Goal: Task Accomplishment & Management: Complete application form

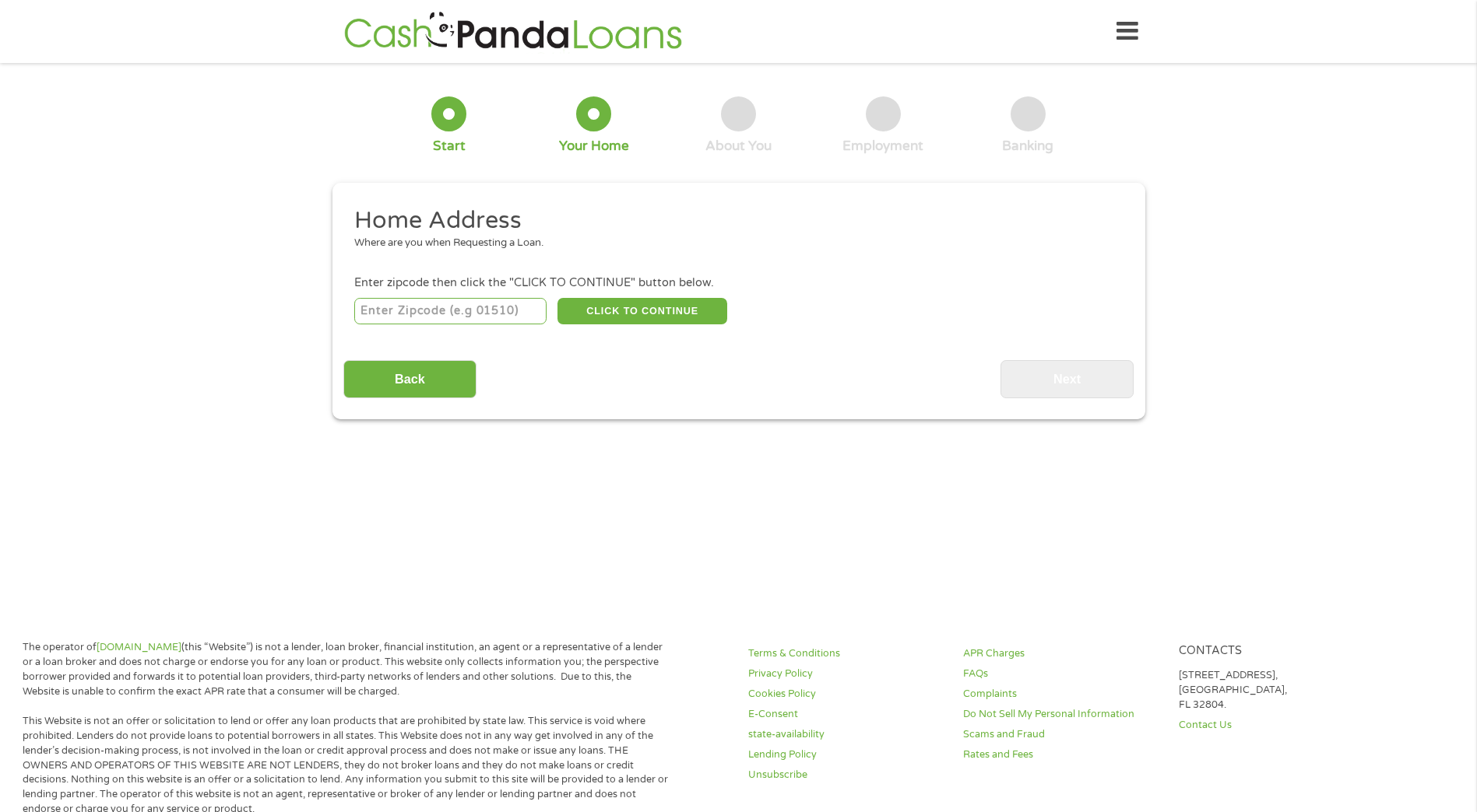
click at [513, 318] on input "number" at bounding box center [451, 312] width 192 height 27
type input "90804"
select select "[US_STATE]"
click at [698, 310] on button "CLICK TO CONTINUE" at bounding box center [642, 312] width 170 height 27
type input "90804"
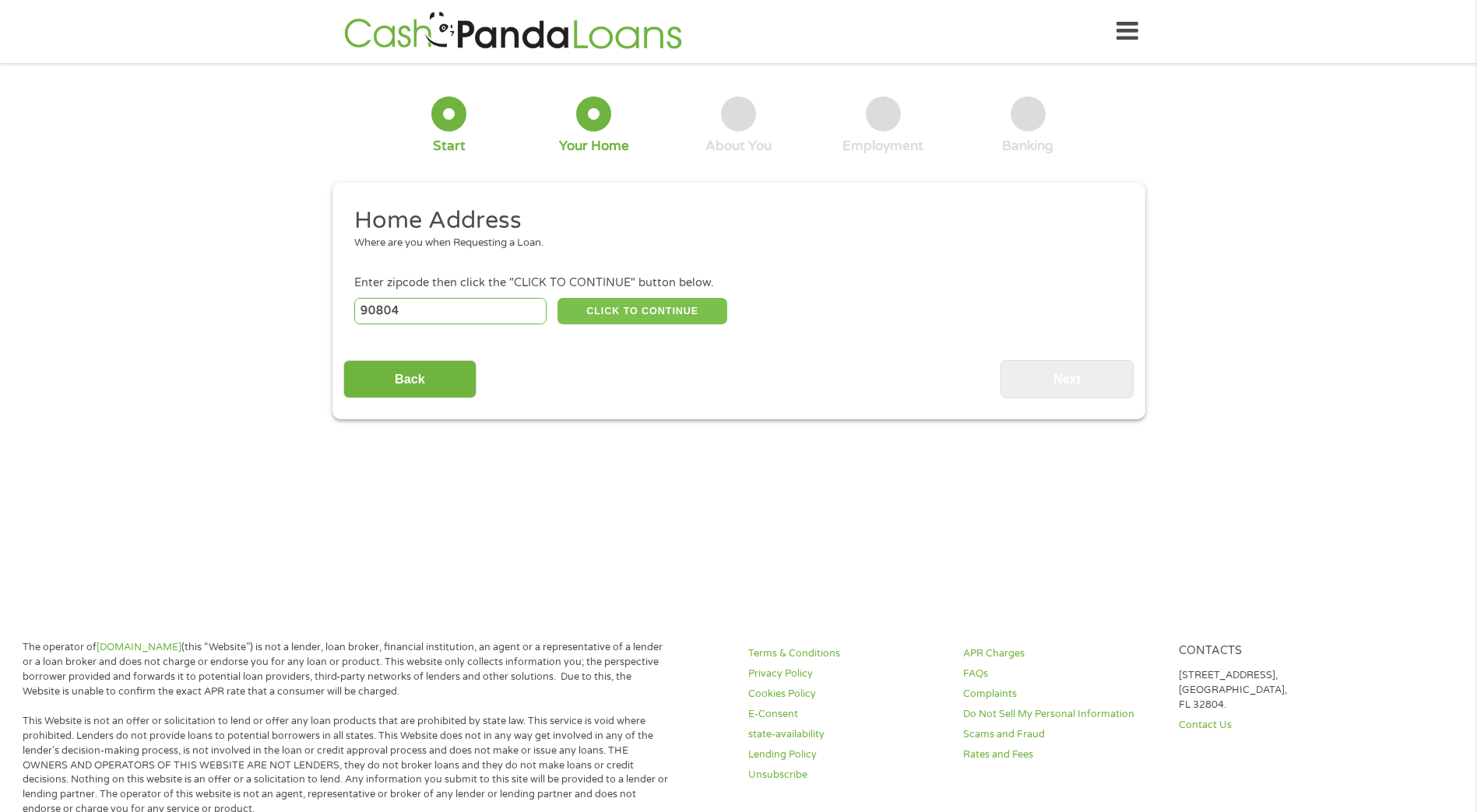
type input "[GEOGRAPHIC_DATA]"
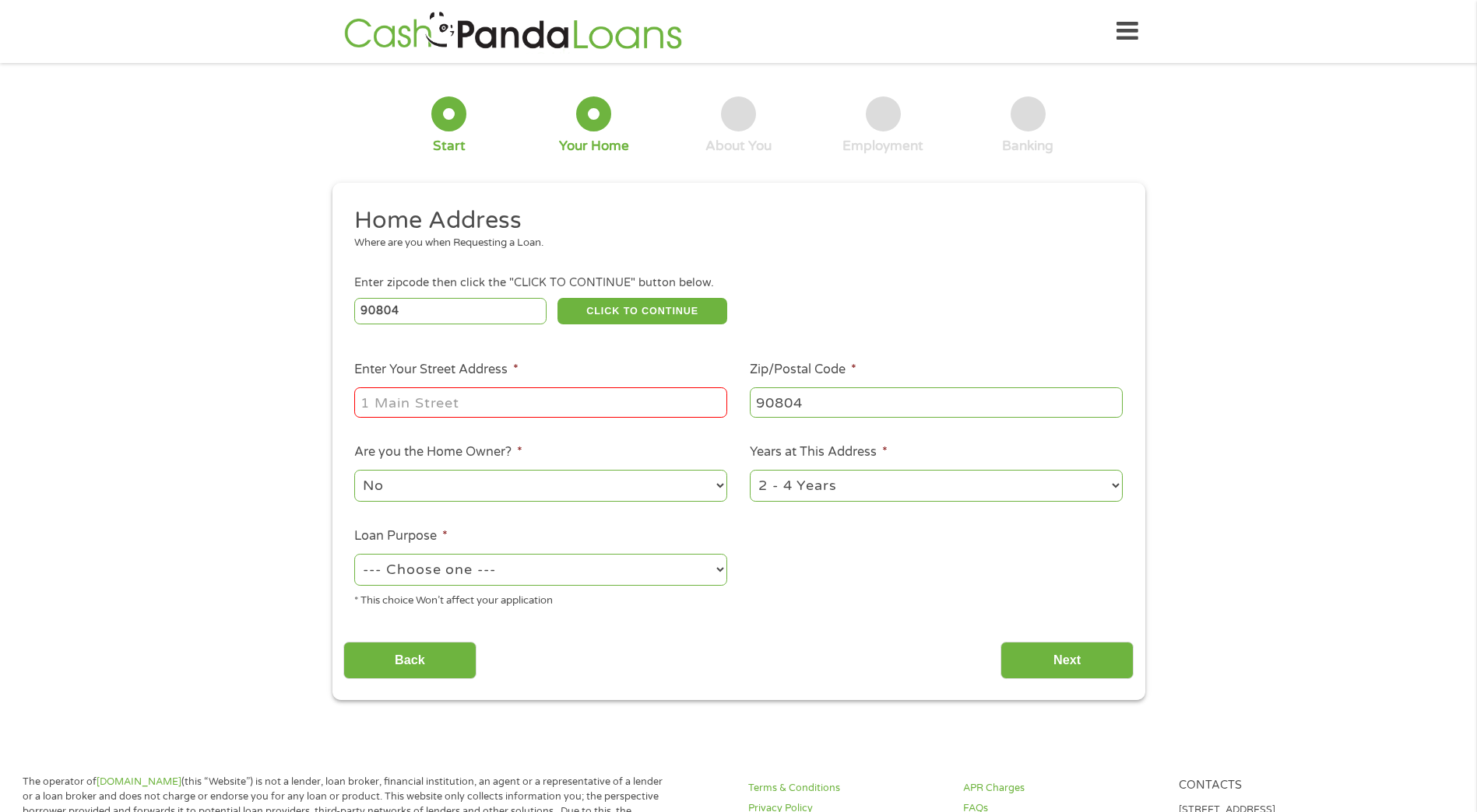
click at [553, 408] on input "Enter Your Street Address *" at bounding box center [541, 402] width 373 height 29
type input "[STREET_ADDRESS]"
click at [659, 487] on select "No Yes" at bounding box center [541, 486] width 373 height 32
click at [355, 470] on select "No Yes" at bounding box center [541, 486] width 373 height 32
click at [670, 571] on select "--- Choose one --- Pay Bills Debt Consolidation Home Improvement Major Purchase…" at bounding box center [541, 570] width 373 height 32
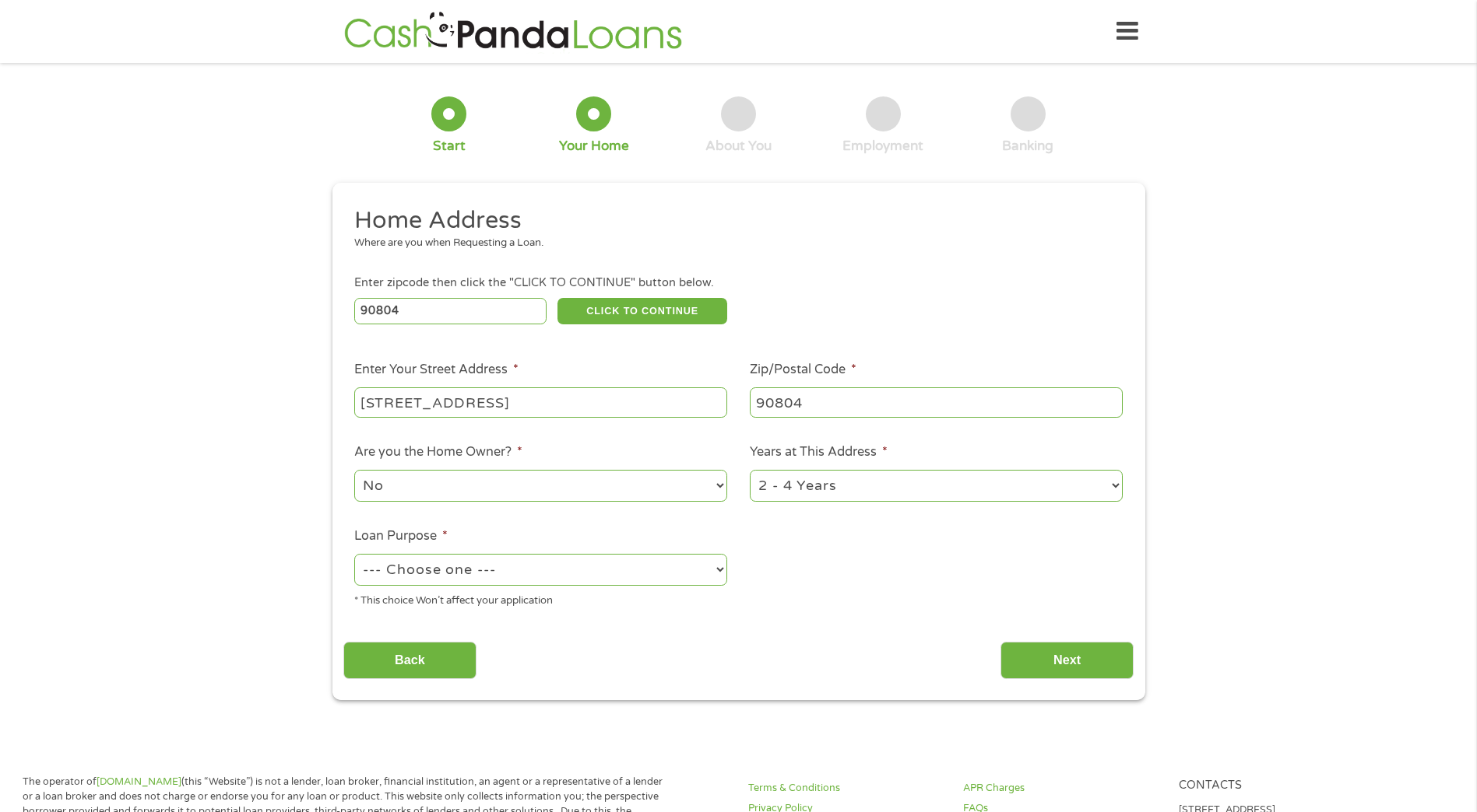
select select "shorttermcash"
click at [355, 554] on select "--- Choose one --- Pay Bills Debt Consolidation Home Improvement Major Purchase…" at bounding box center [541, 570] width 373 height 32
click at [1032, 654] on input "Next" at bounding box center [1066, 661] width 133 height 38
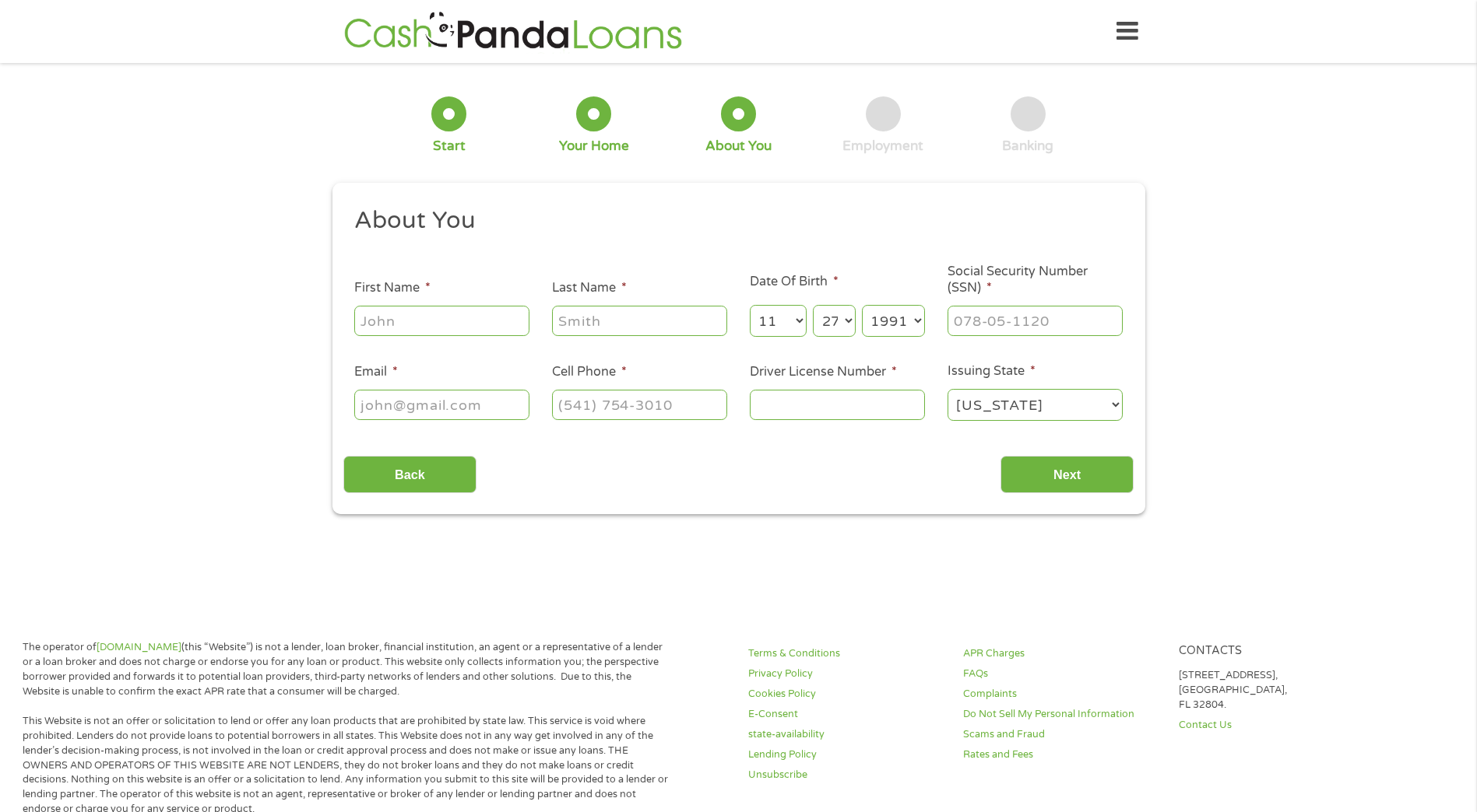
scroll to position [6, 6]
click at [441, 316] on input "First Name *" at bounding box center [442, 320] width 175 height 29
type input "[PERSON_NAME]"
type input "[EMAIL_ADDRESS][DOMAIN_NAME]"
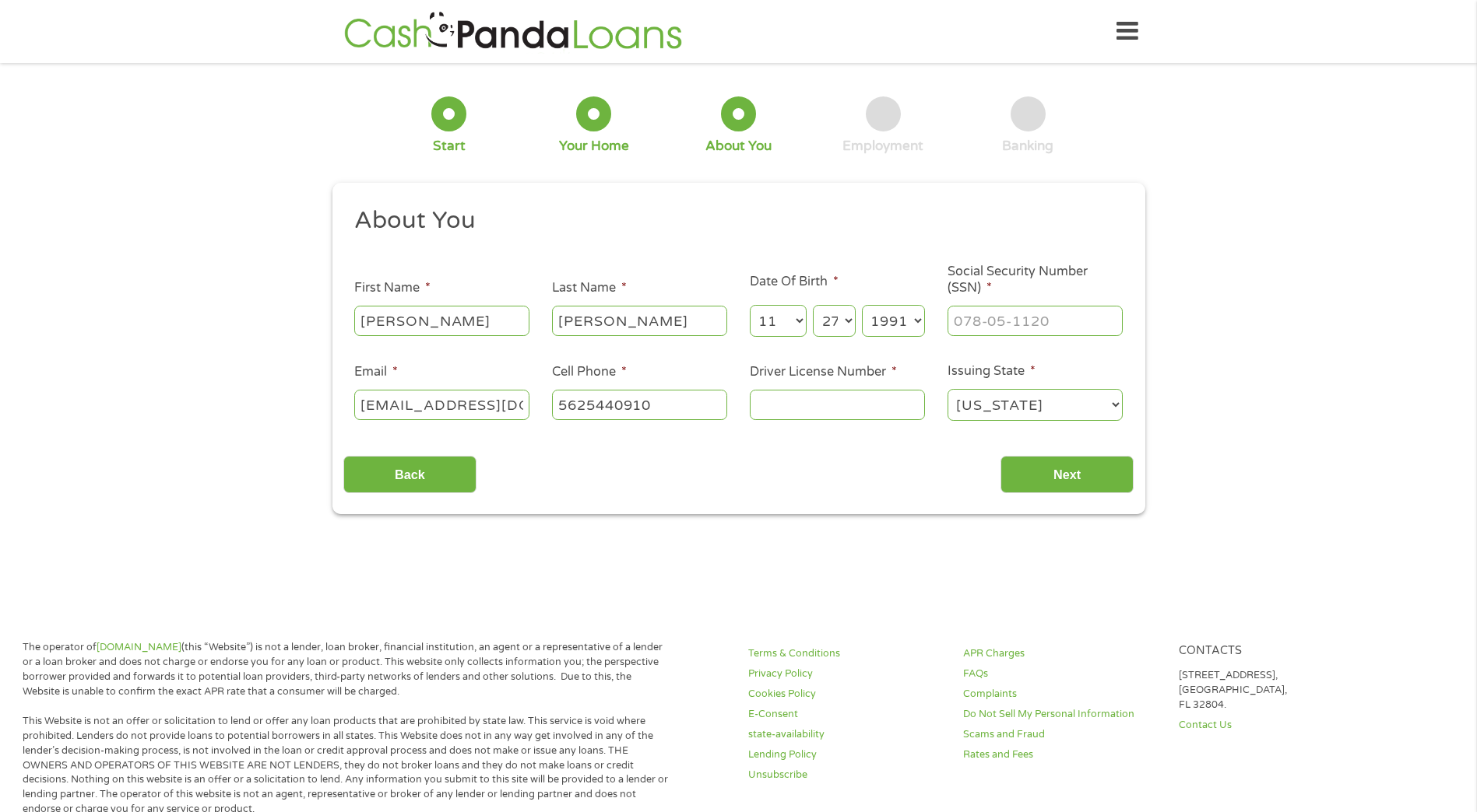
type input "[PHONE_NUMBER]"
click at [1006, 320] on input "___-__-____" at bounding box center [1035, 320] width 175 height 29
type input "623-50-0680"
click at [809, 403] on input "Driver License Number *" at bounding box center [837, 404] width 175 height 29
type input "f1886863"
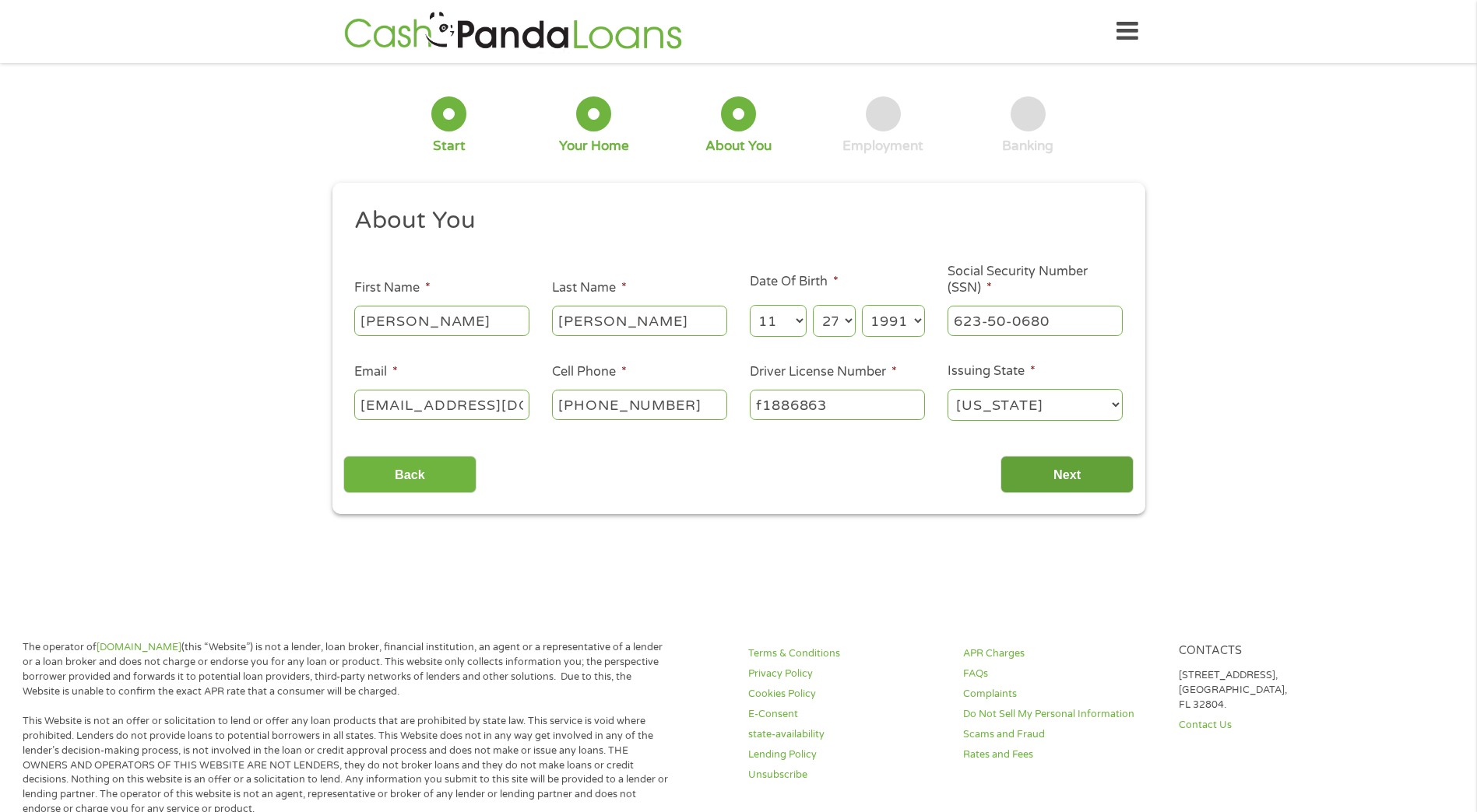
click at [1101, 477] on input "Next" at bounding box center [1066, 475] width 133 height 38
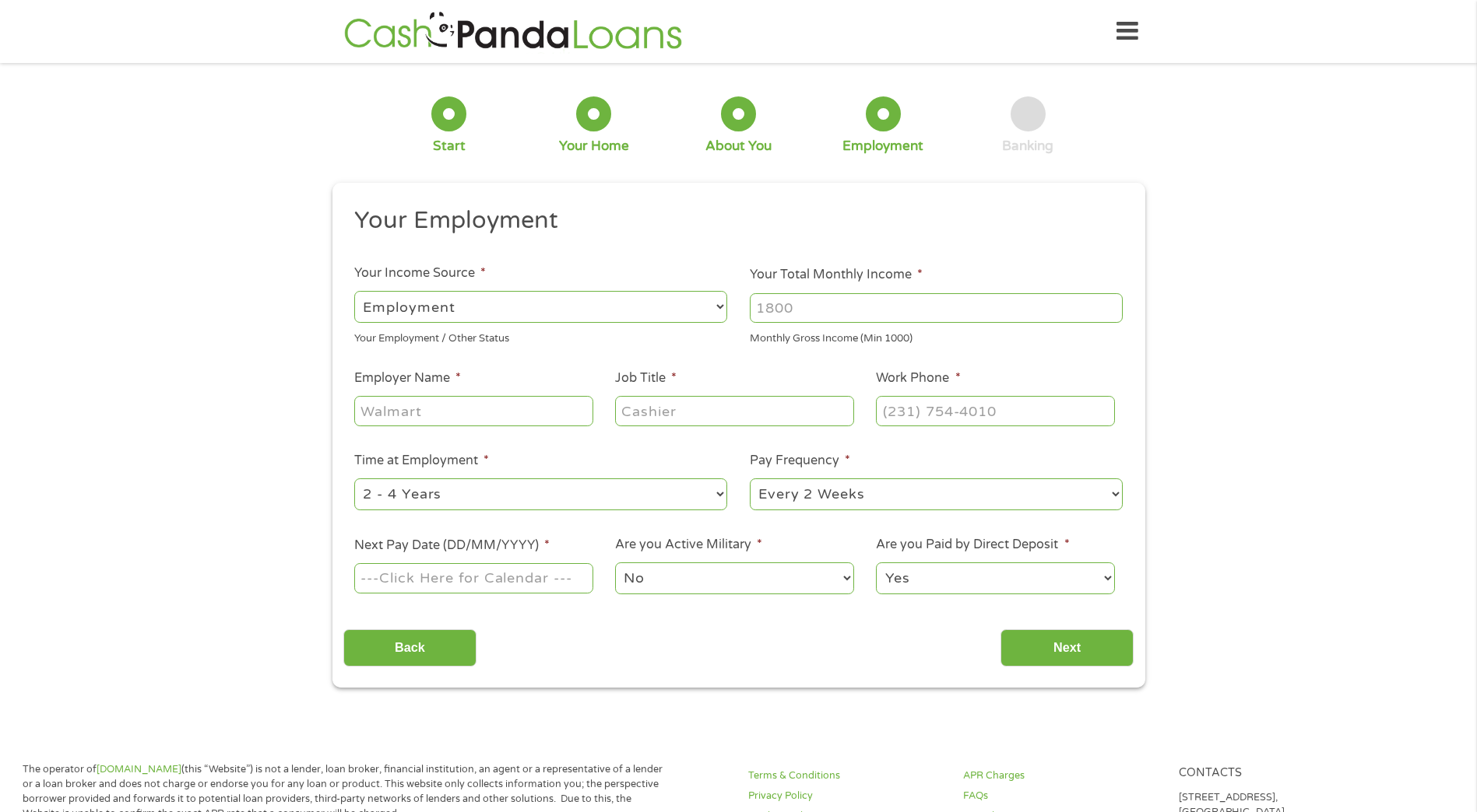
click at [787, 317] on input "Your Total Monthly Income *" at bounding box center [936, 307] width 373 height 29
type input "4200"
click at [516, 404] on input "Employer Name *" at bounding box center [473, 410] width 238 height 29
type input "denso"
click at [701, 406] on input "Job Title *" at bounding box center [733, 410] width 238 height 29
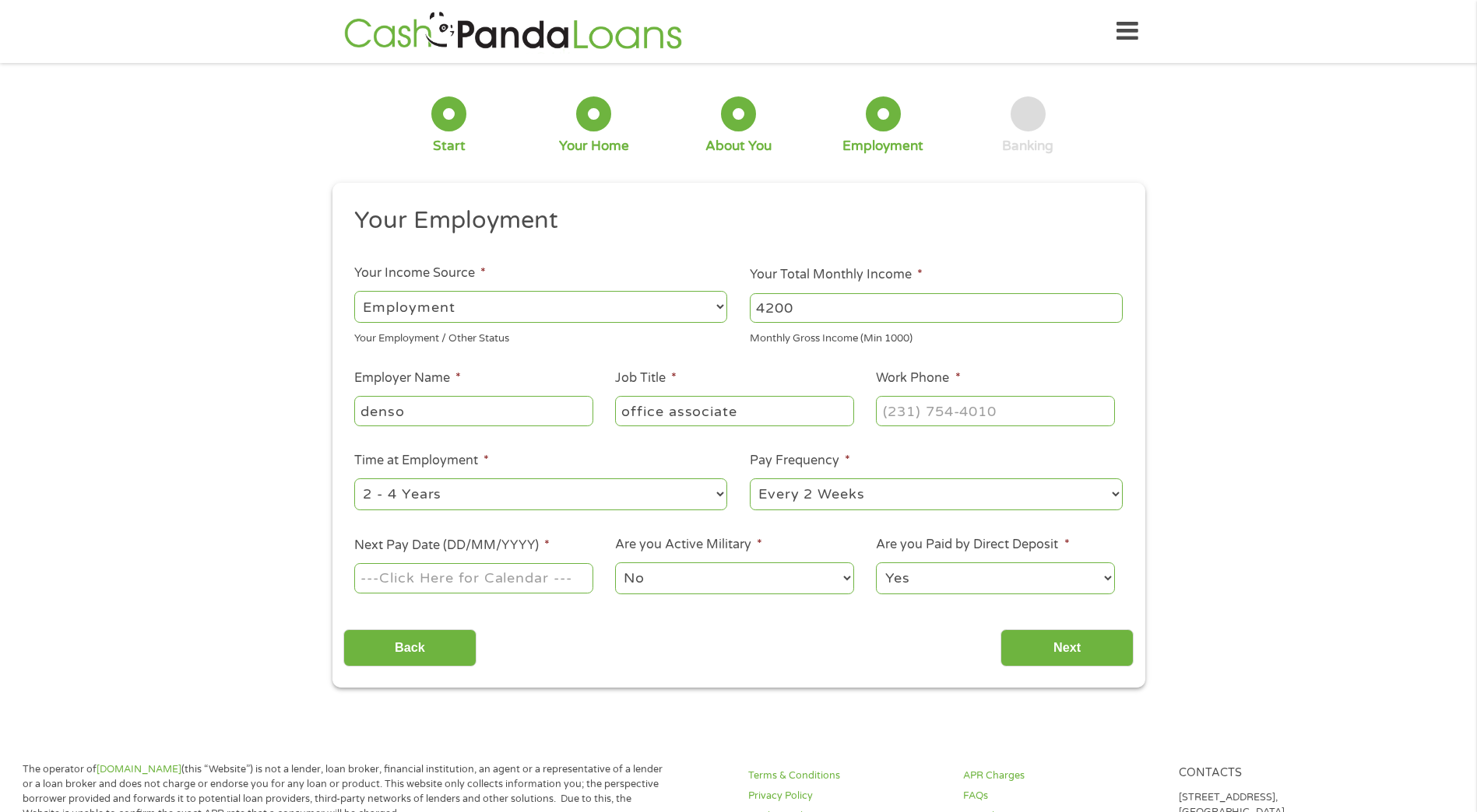
type input "office associate"
click at [885, 409] on input "(___) ___-____" at bounding box center [994, 410] width 238 height 29
type input "[PHONE_NUMBER]"
click at [559, 496] on select "--- Choose one --- 1 Year or less 1 - 2 Years 2 - 4 Years Over 4 Years" at bounding box center [541, 494] width 373 height 32
select select "60months"
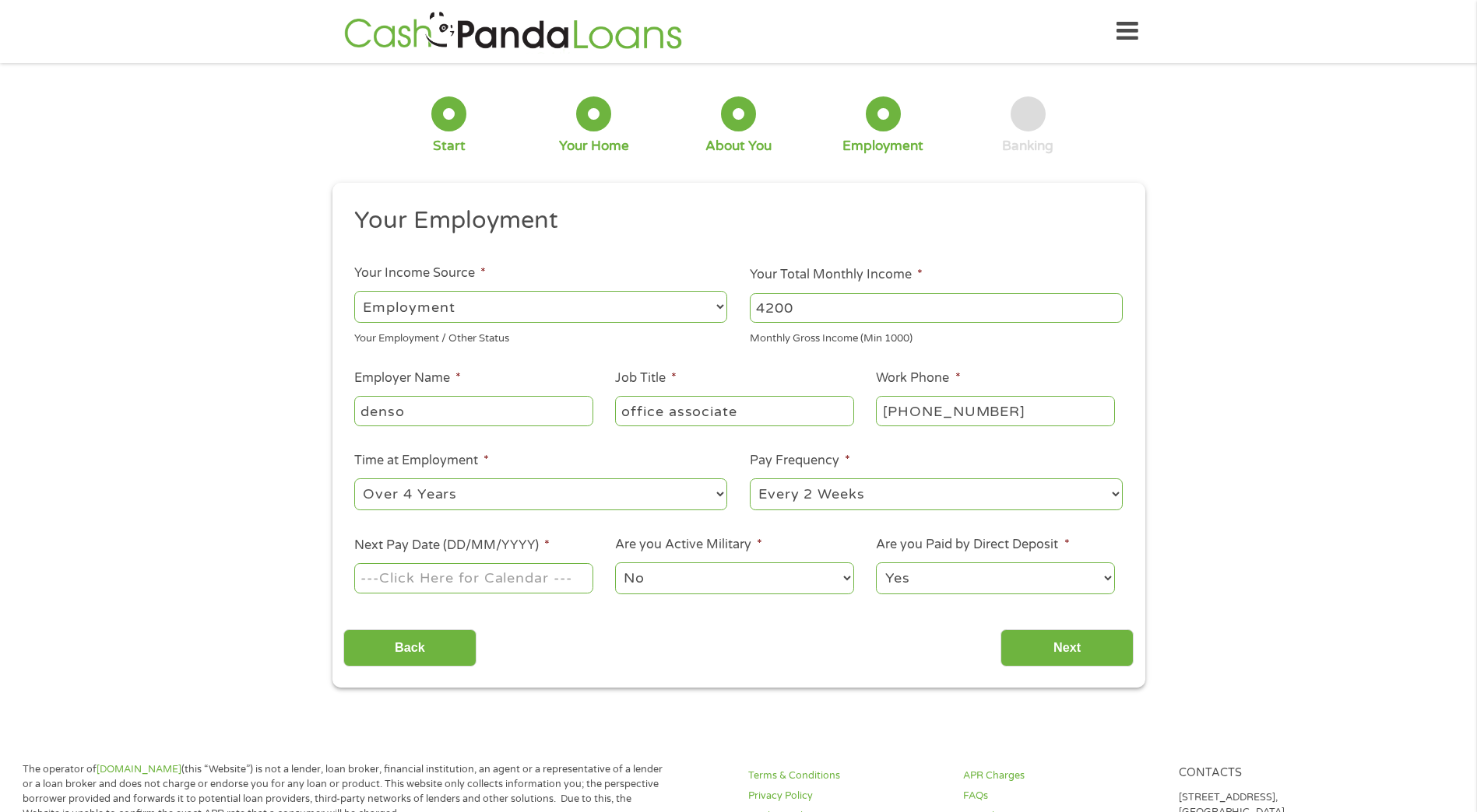
click at [355, 478] on select "--- Choose one --- 1 Year or less 1 - 2 Years 2 - 4 Years Over 4 Years" at bounding box center [541, 494] width 373 height 32
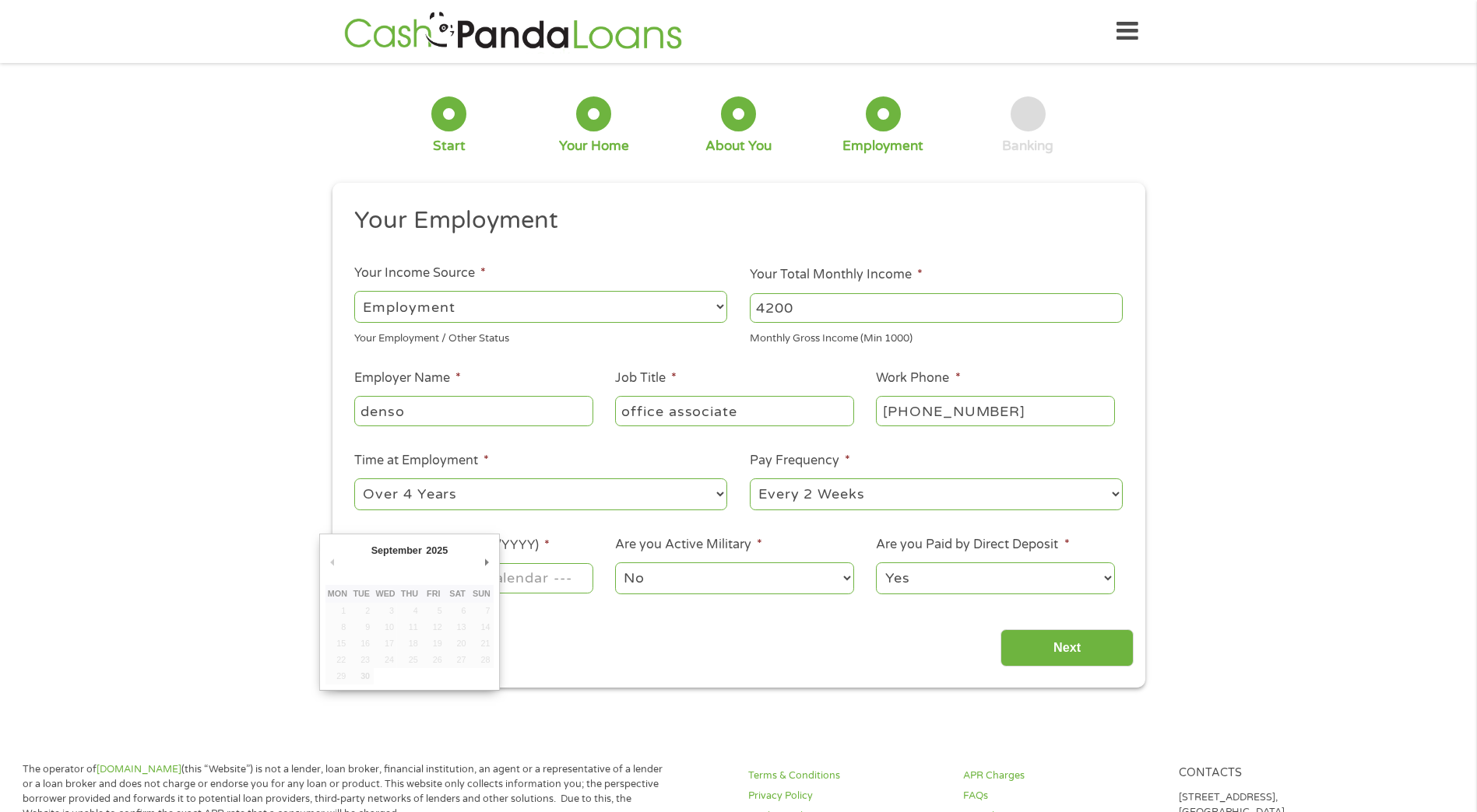
click at [524, 585] on input "Next Pay Date (DD/MM/YYYY) *" at bounding box center [473, 578] width 238 height 29
type input "[DATE]"
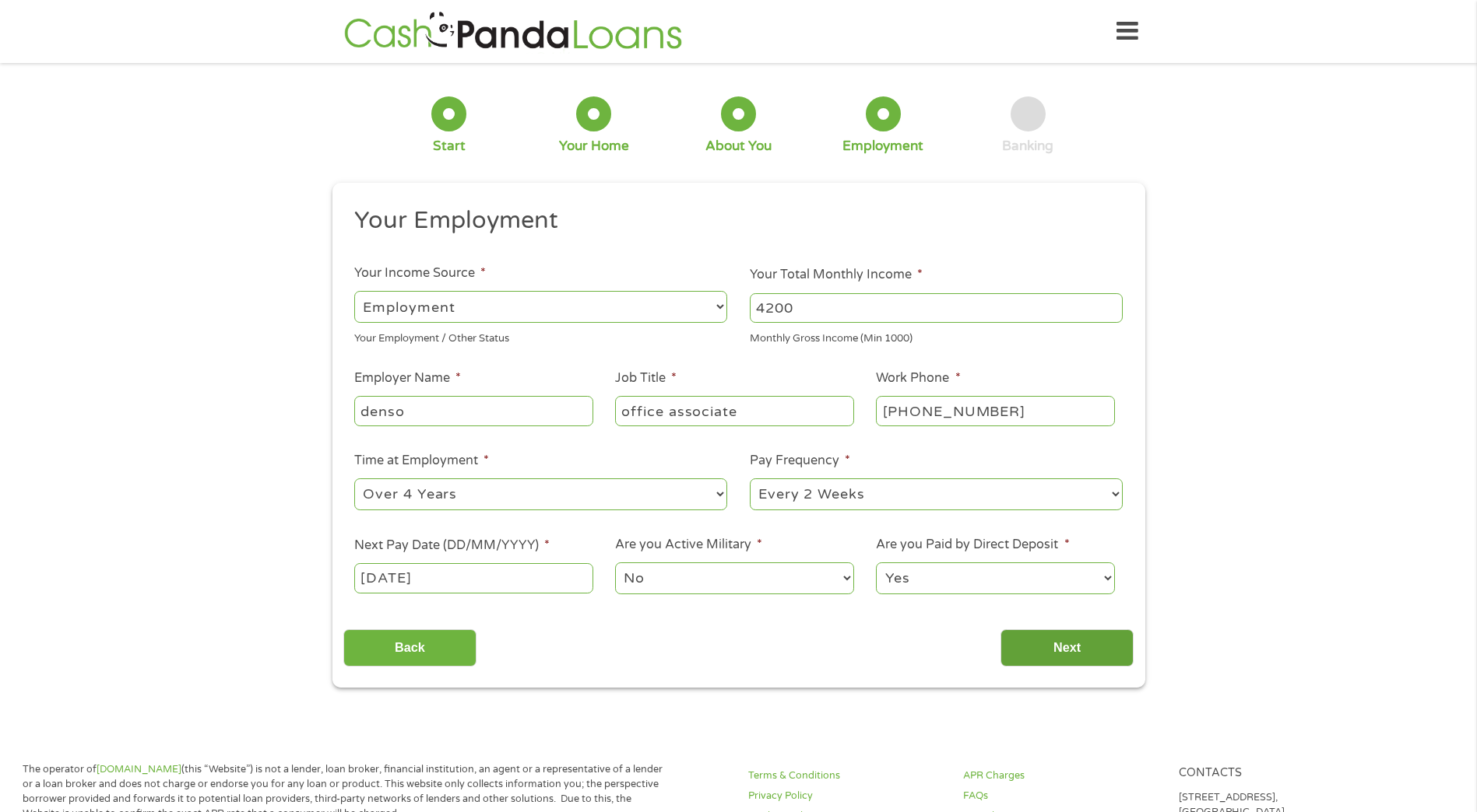
click at [1022, 637] on input "Next" at bounding box center [1066, 648] width 133 height 38
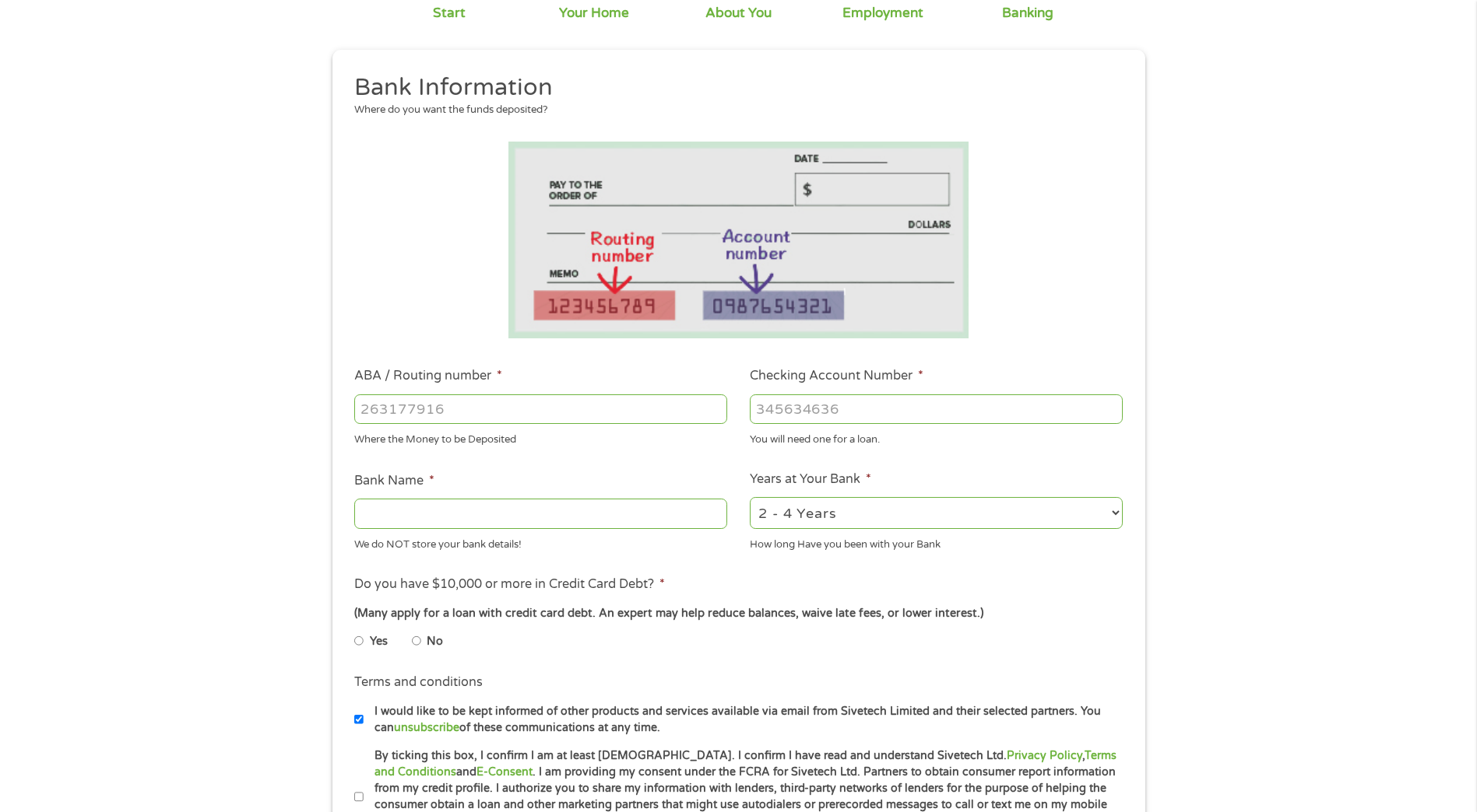
scroll to position [135, 0]
click at [632, 400] on input "ABA / Routing number *" at bounding box center [541, 406] width 373 height 29
type input "121000358"
type input "BANK OF AMERICA NA"
type input "121000358"
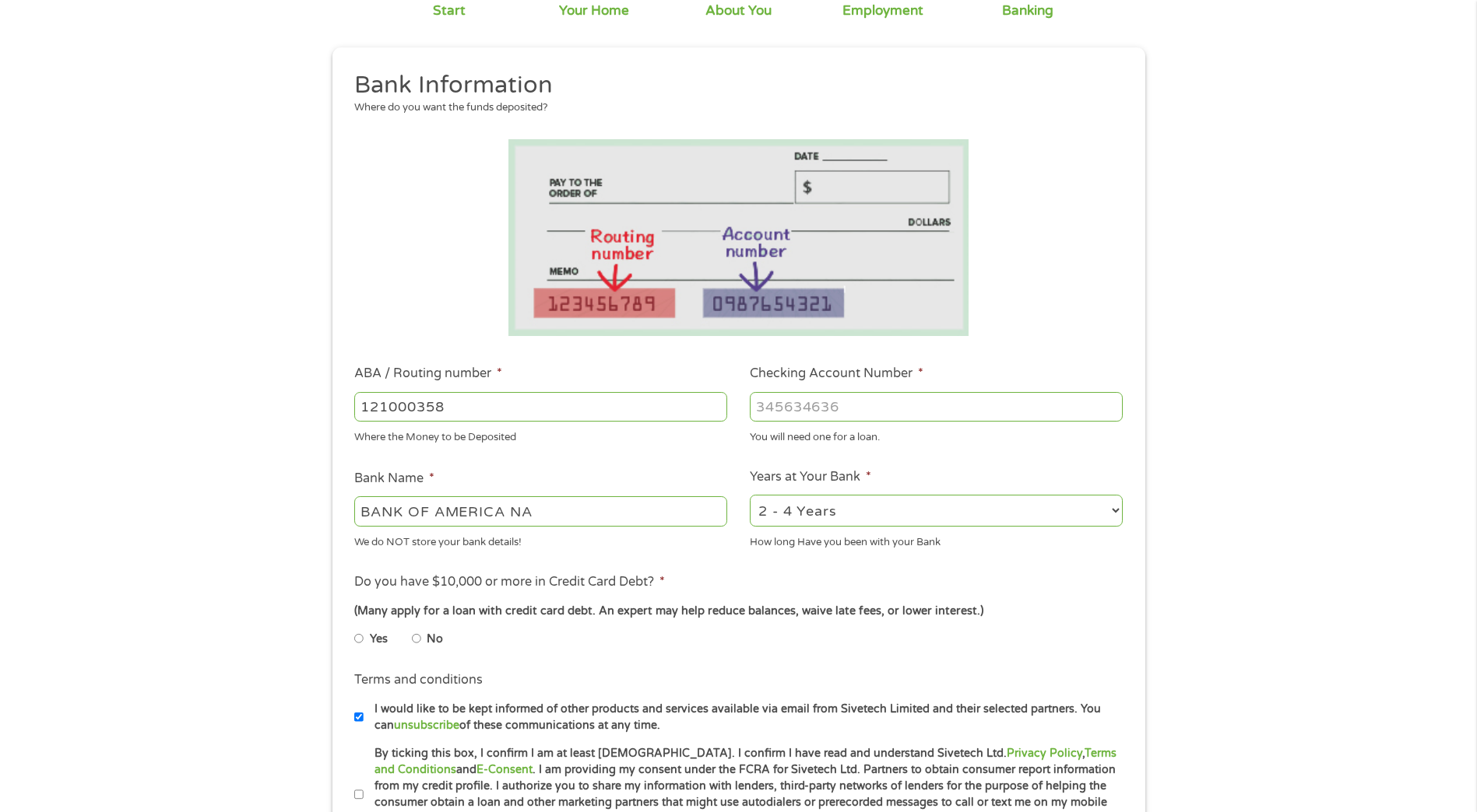
click at [781, 411] on input "Checking Account Number *" at bounding box center [936, 406] width 373 height 29
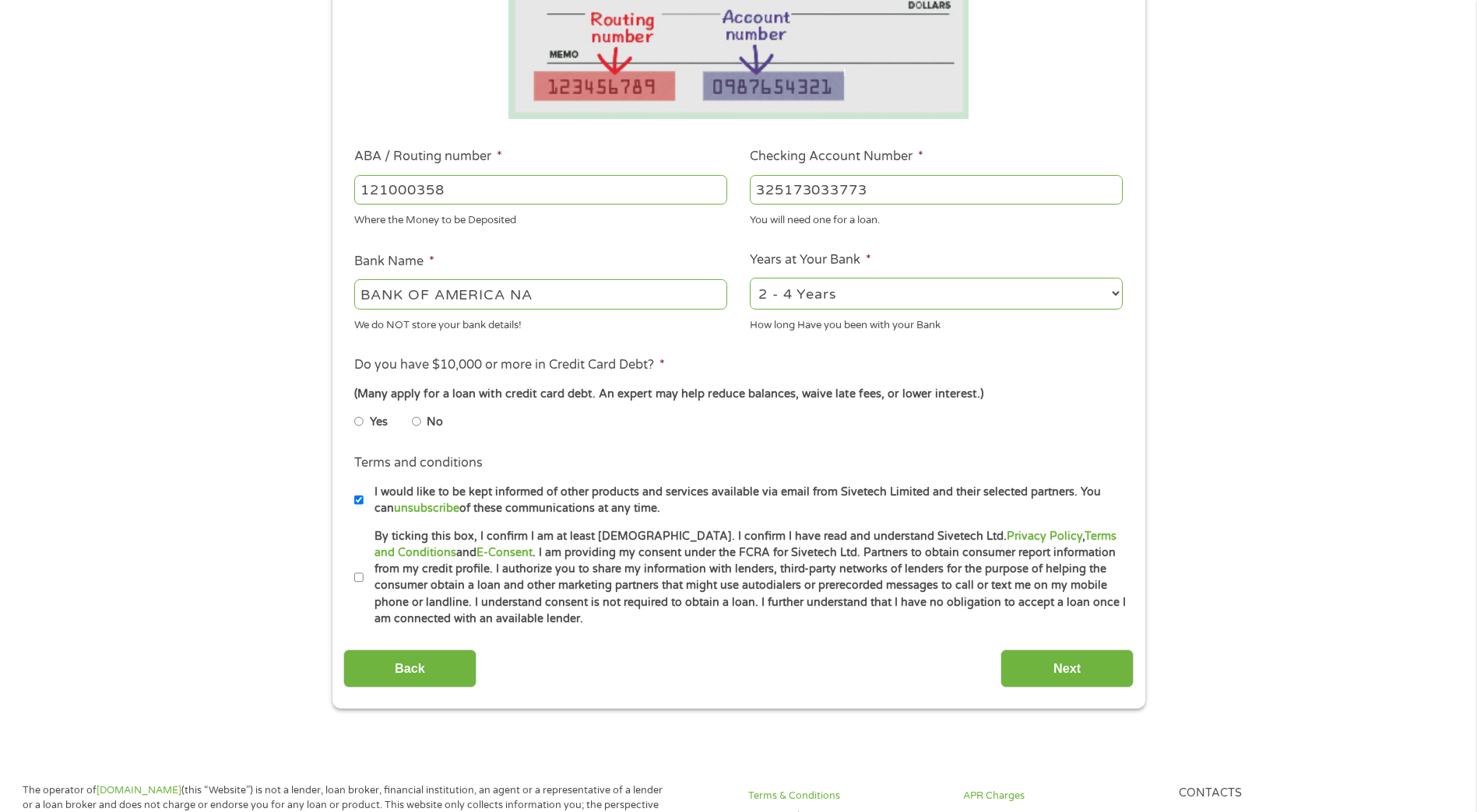
scroll to position [353, 0]
type input "325173033773"
click at [420, 417] on input "No" at bounding box center [416, 421] width 9 height 25
radio input "true"
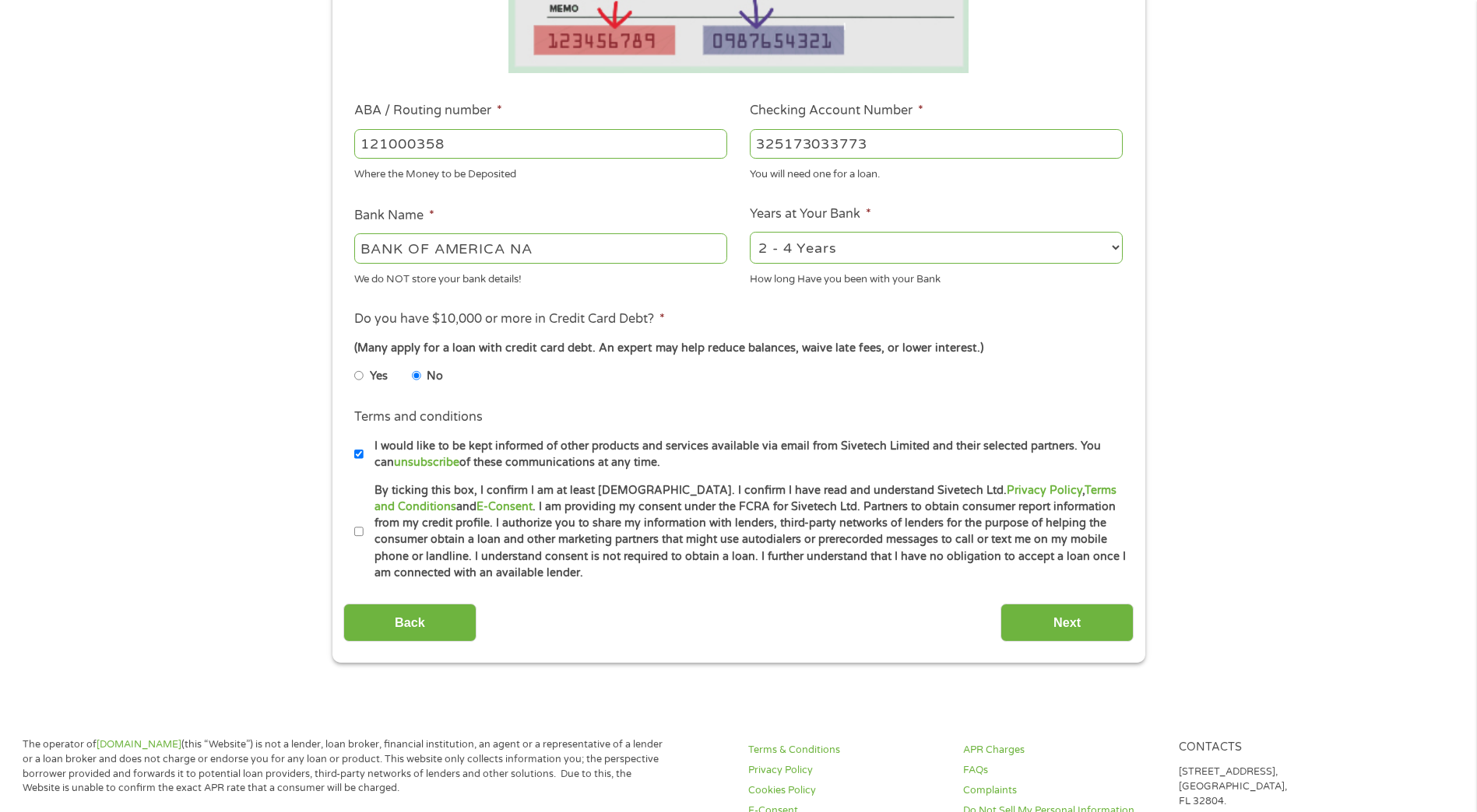
click at [357, 534] on input "By ticking this box, I confirm I am at least [DEMOGRAPHIC_DATA]. I confirm I ha…" at bounding box center [359, 532] width 9 height 25
checkbox input "true"
click at [1075, 621] on input "Next" at bounding box center [1066, 622] width 133 height 38
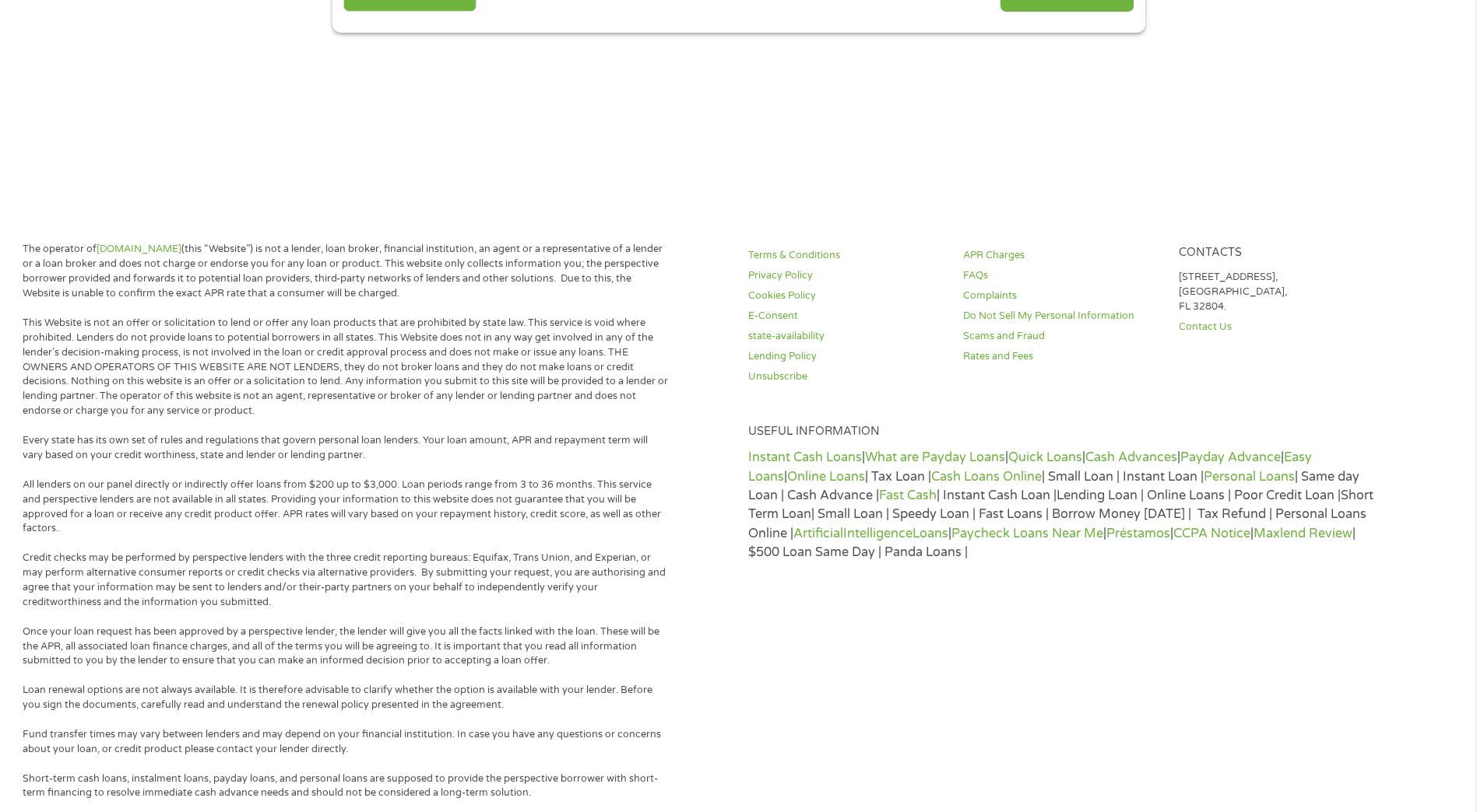
scroll to position [0, 0]
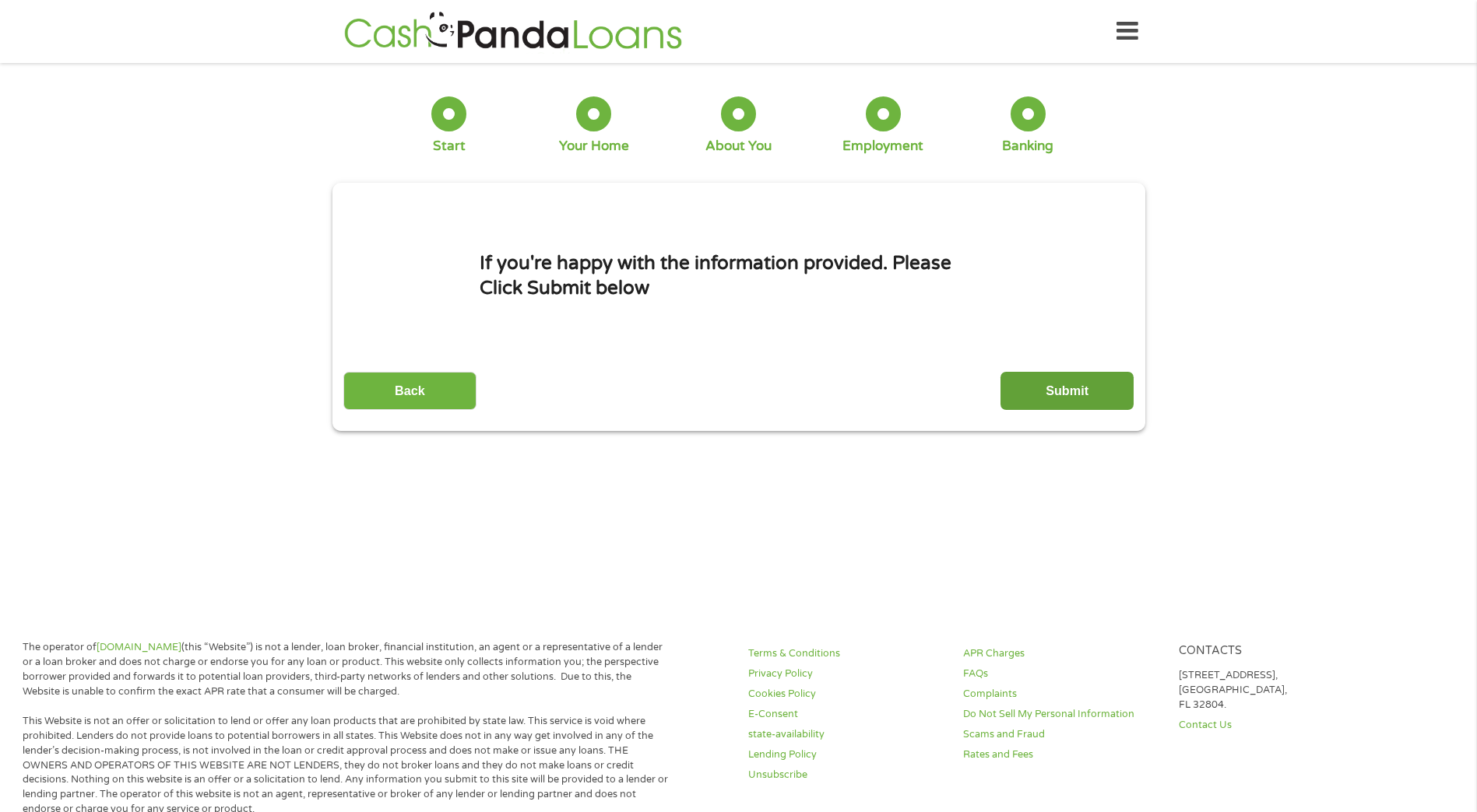
click at [1068, 379] on input "Submit" at bounding box center [1066, 391] width 133 height 38
